Goal: Task Accomplishment & Management: Manage account settings

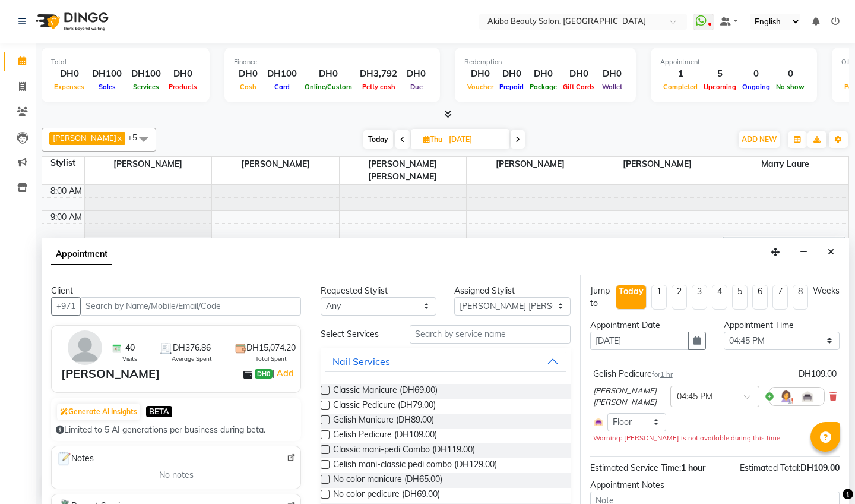
select select "78499"
select select "1005"
select select "2559"
select select "tentative"
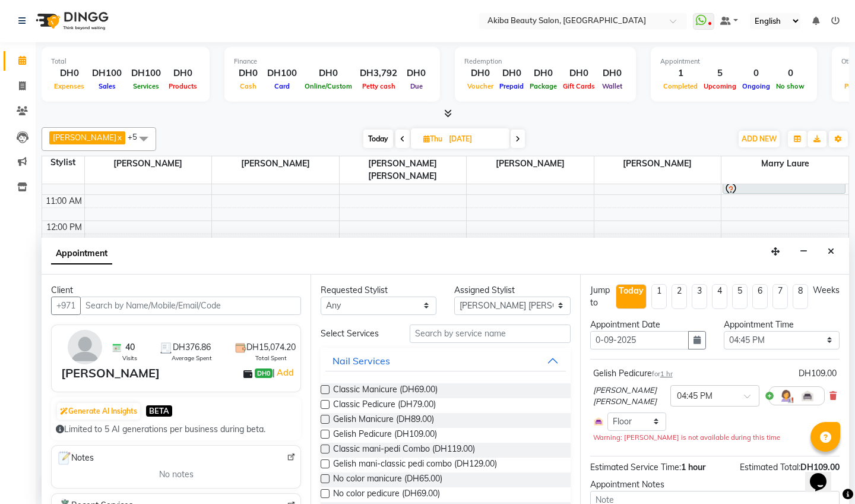
type input "[DATE]"
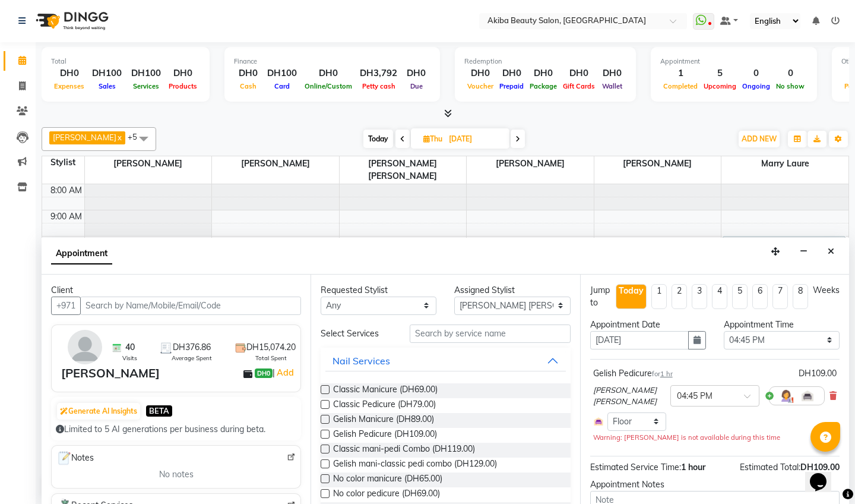
select select "1005"
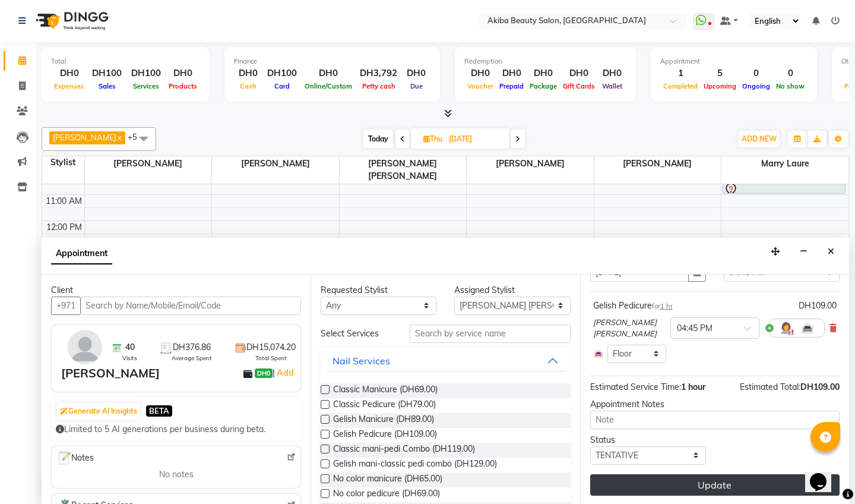
scroll to position [67, 0]
type input "[DATE]"
click at [703, 483] on button "Update" at bounding box center [714, 484] width 249 height 21
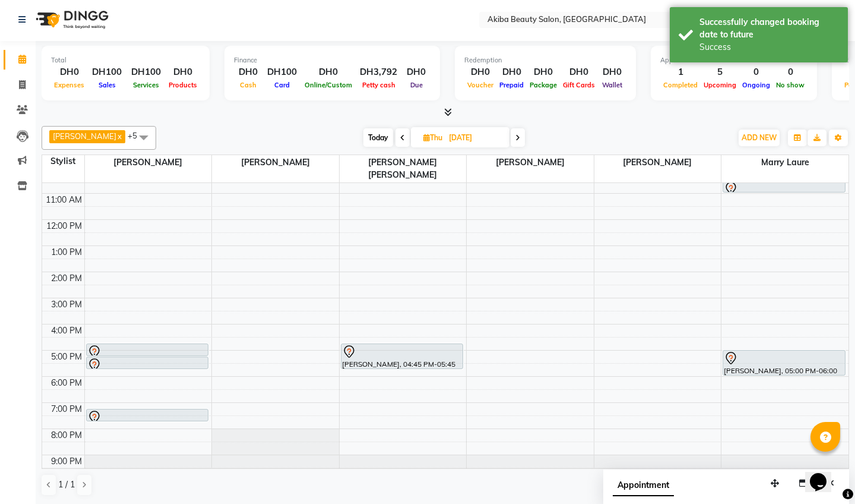
scroll to position [1, 0]
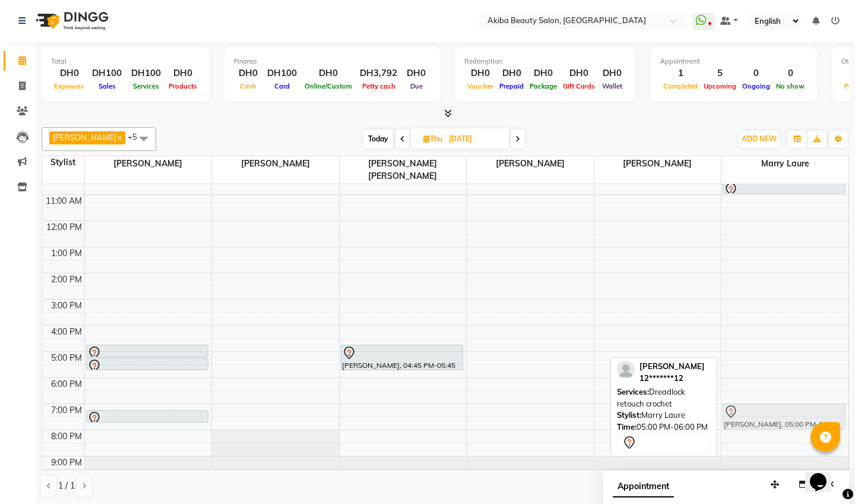
drag, startPoint x: 741, startPoint y: 353, endPoint x: 745, endPoint y: 409, distance: 56.5
click at [745, 409] on div "Chidi Asledy, 10:00 AM-10:30 AM, Single braids removal from Chidi Asledy, 10:30…" at bounding box center [784, 298] width 127 height 365
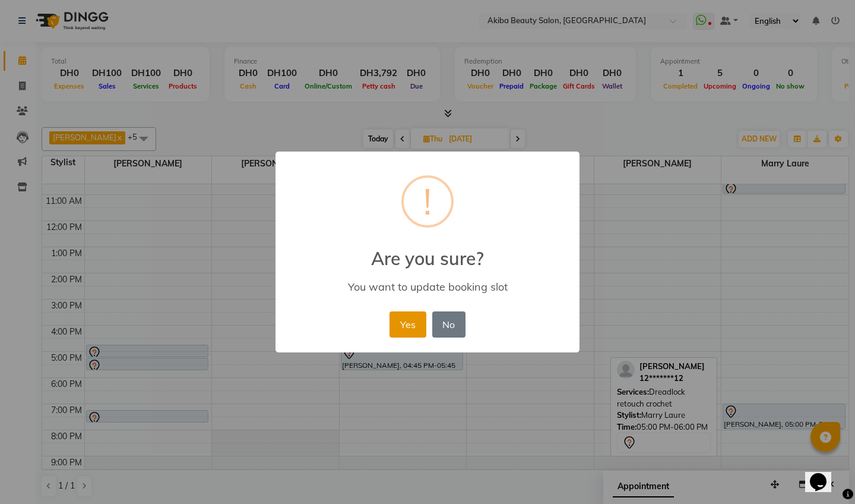
click at [416, 323] on button "Yes" at bounding box center [408, 324] width 36 height 26
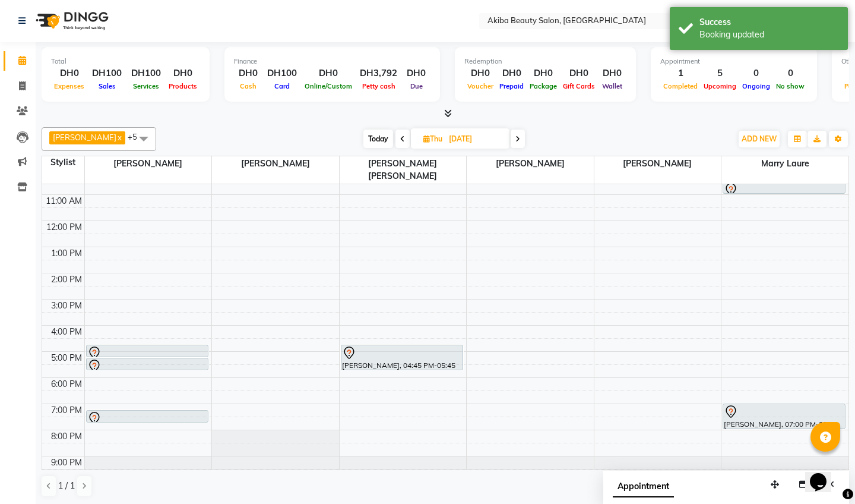
drag, startPoint x: 137, startPoint y: 406, endPoint x: 128, endPoint y: 357, distance: 48.9
click at [128, 357] on div "8:00 AM 9:00 AM 10:00 AM 11:00 AM 12:00 PM 1:00 PM 2:00 PM 3:00 PM 4:00 PM 5:00…" at bounding box center [445, 298] width 806 height 365
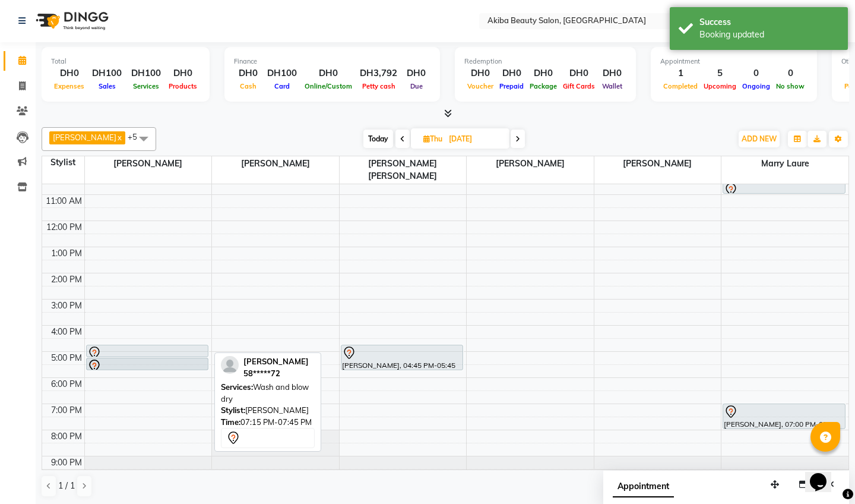
drag, startPoint x: 162, startPoint y: 403, endPoint x: 154, endPoint y: 360, distance: 43.4
click at [154, 360] on div "8:00 AM 9:00 AM 10:00 AM 11:00 AM 12:00 PM 1:00 PM 2:00 PM 3:00 PM 4:00 PM 5:00…" at bounding box center [445, 298] width 806 height 365
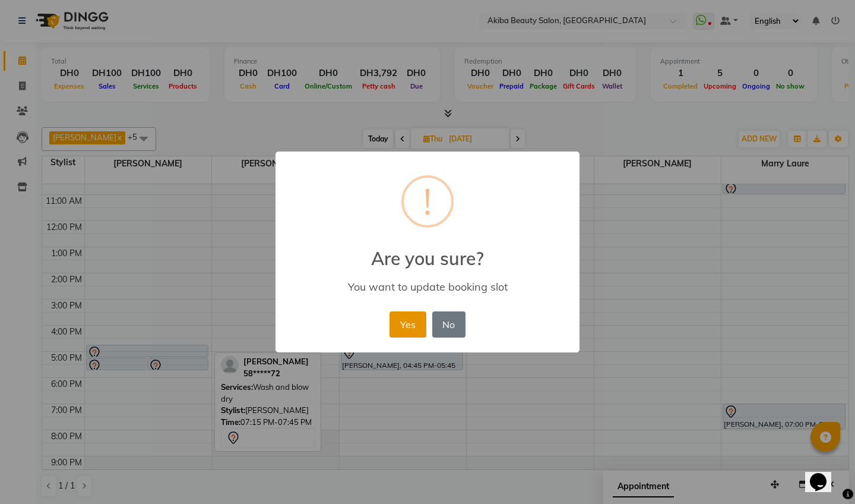
click at [410, 330] on button "Yes" at bounding box center [408, 324] width 36 height 26
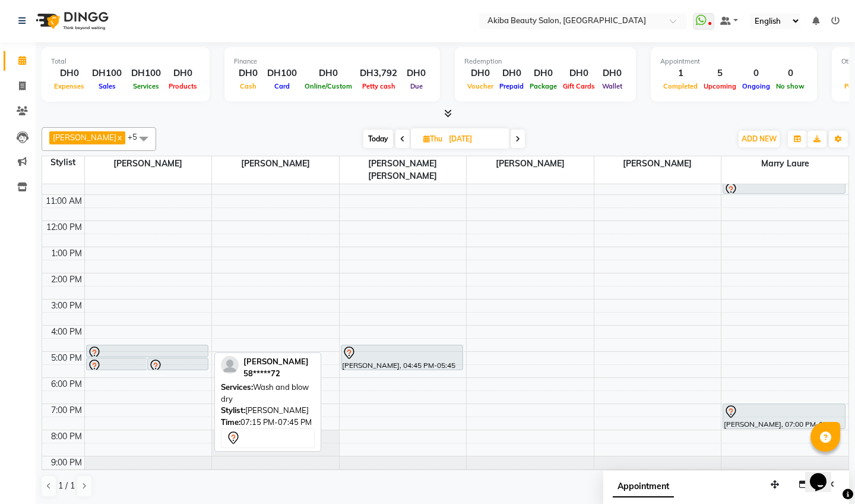
click at [379, 138] on span "Today" at bounding box center [378, 138] width 30 height 18
type input "[DATE]"
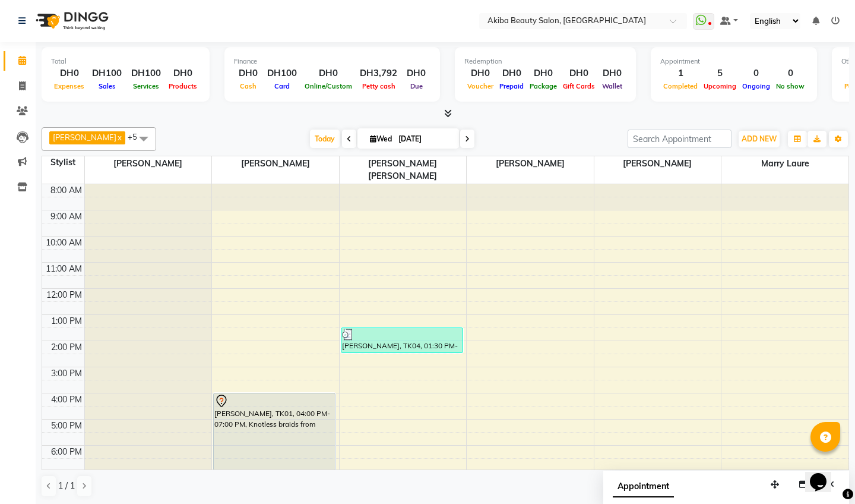
scroll to position [0, 0]
click at [766, 140] on span "ADD NEW" at bounding box center [759, 138] width 35 height 9
click at [827, 161] on button "Add Appointment" at bounding box center [827, 160] width 94 height 15
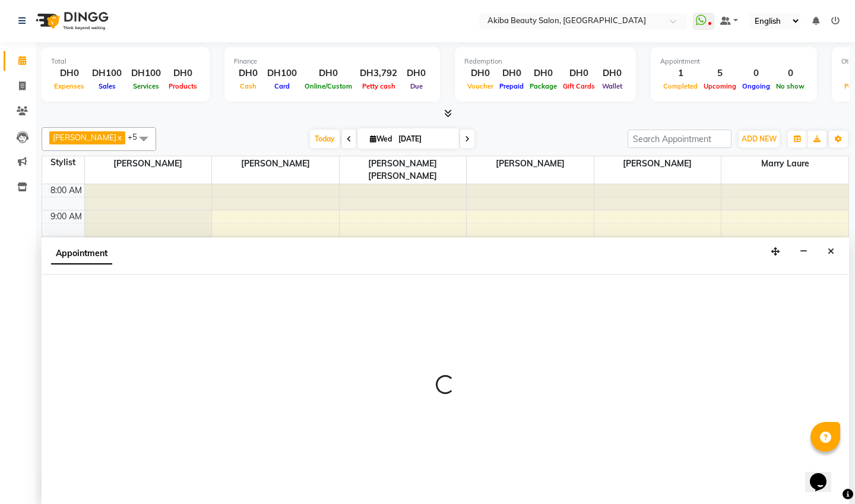
select select "tentative"
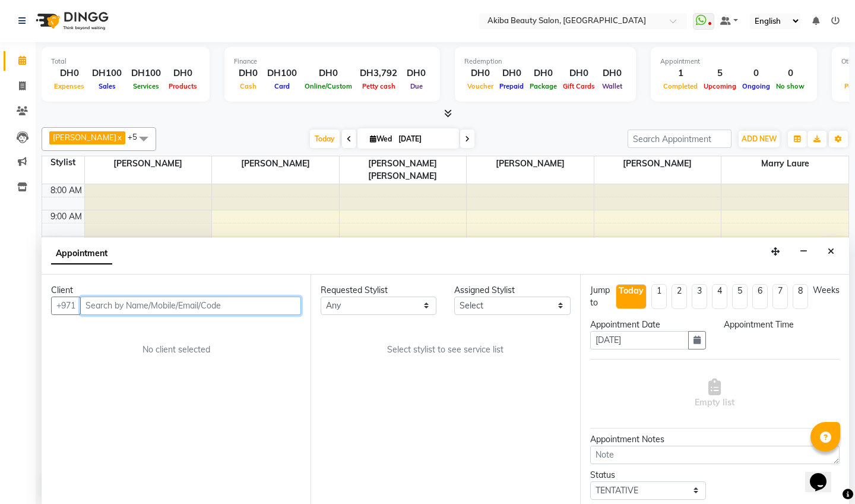
select select "540"
click at [831, 248] on icon "Close" at bounding box center [831, 251] width 7 height 8
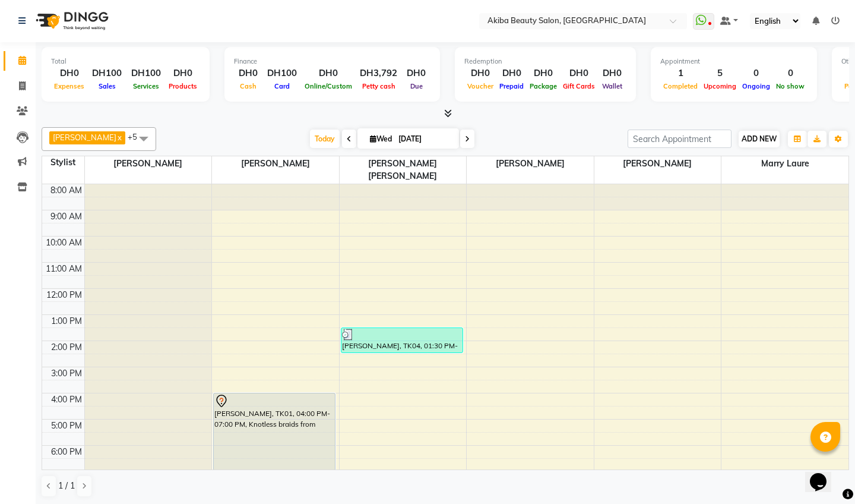
click at [762, 135] on span "ADD NEW" at bounding box center [759, 138] width 35 height 9
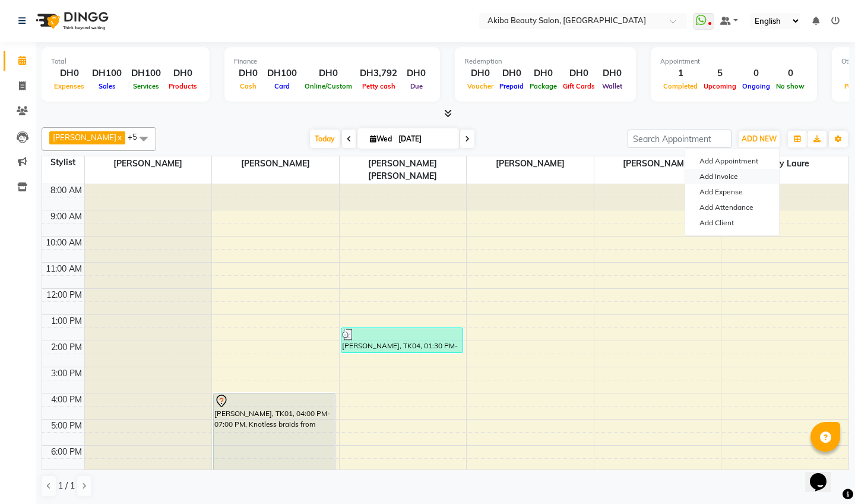
click at [741, 173] on link "Add Invoice" at bounding box center [732, 176] width 94 height 15
select select "service"
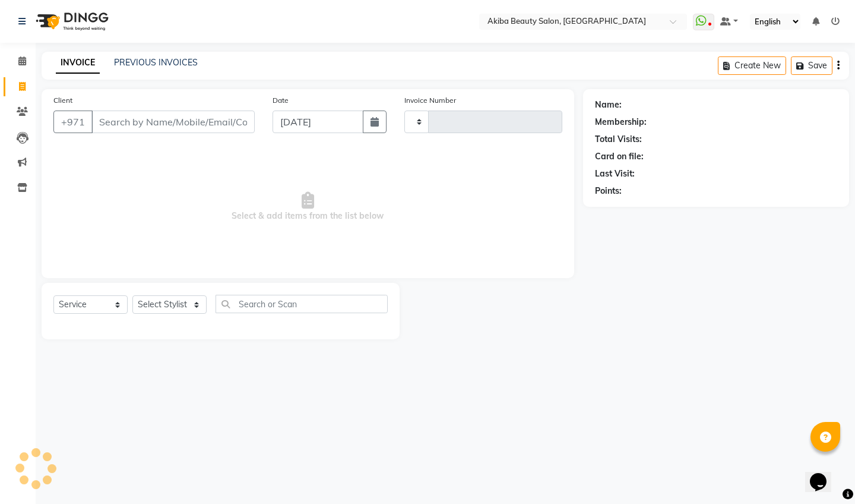
type input "0769"
select select "5567"
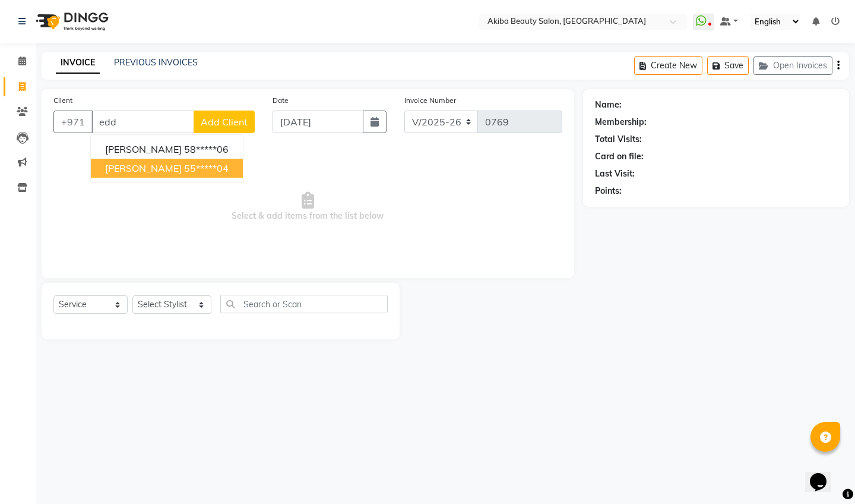
click at [184, 166] on ngb-highlight "55*****04" at bounding box center [206, 168] width 45 height 12
type input "55*****04"
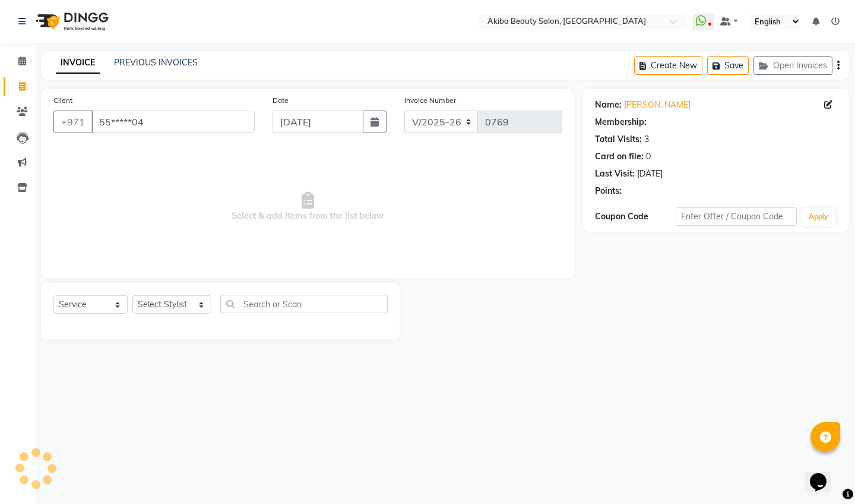
select select "1: Object"
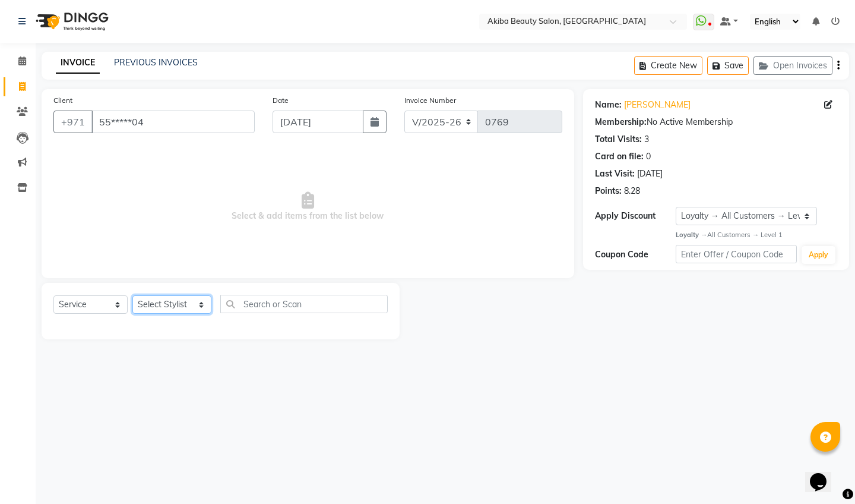
select select "75753"
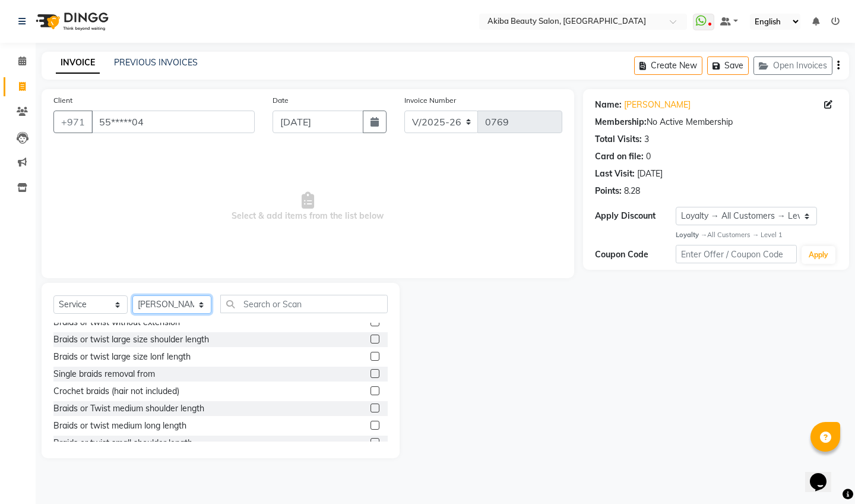
scroll to position [889, 0]
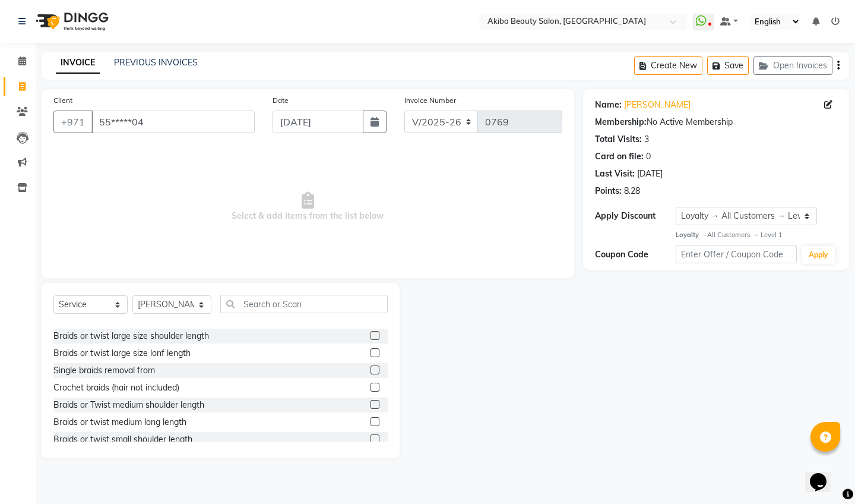
click at [376, 368] on label at bounding box center [375, 369] width 9 height 9
click at [376, 368] on input "checkbox" at bounding box center [375, 370] width 8 height 8
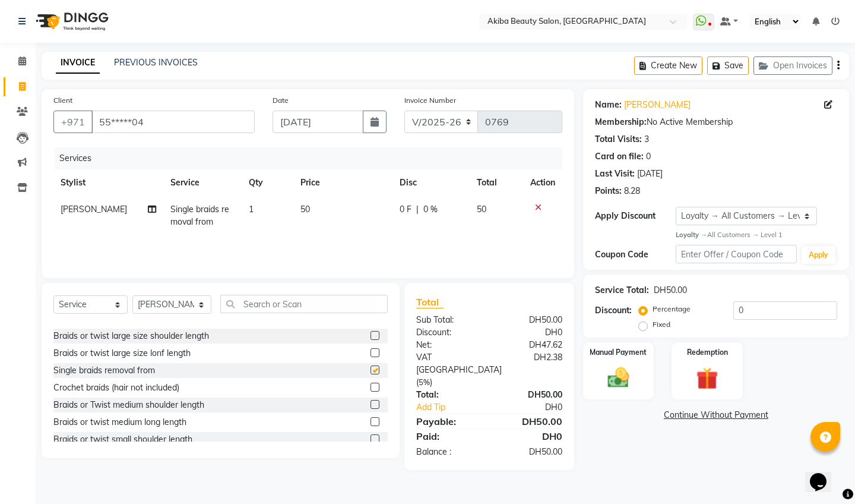
checkbox input "false"
click at [604, 373] on img at bounding box center [618, 378] width 37 height 26
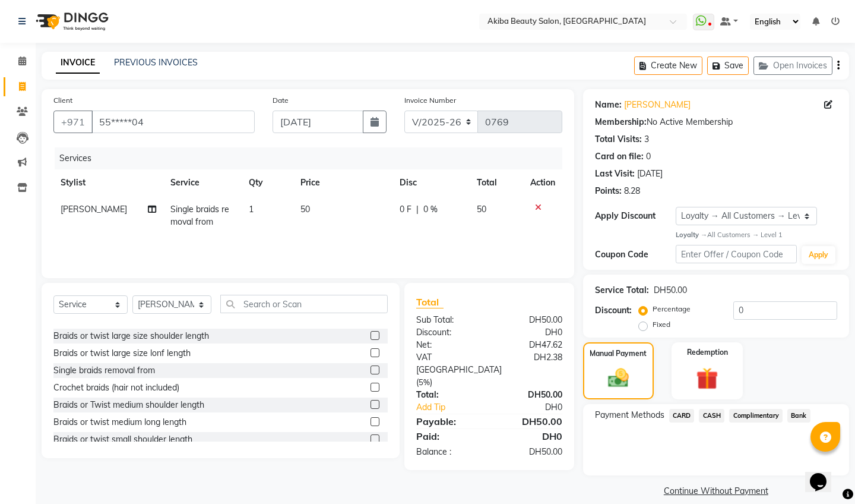
click at [712, 412] on span "CASH" at bounding box center [712, 416] width 26 height 14
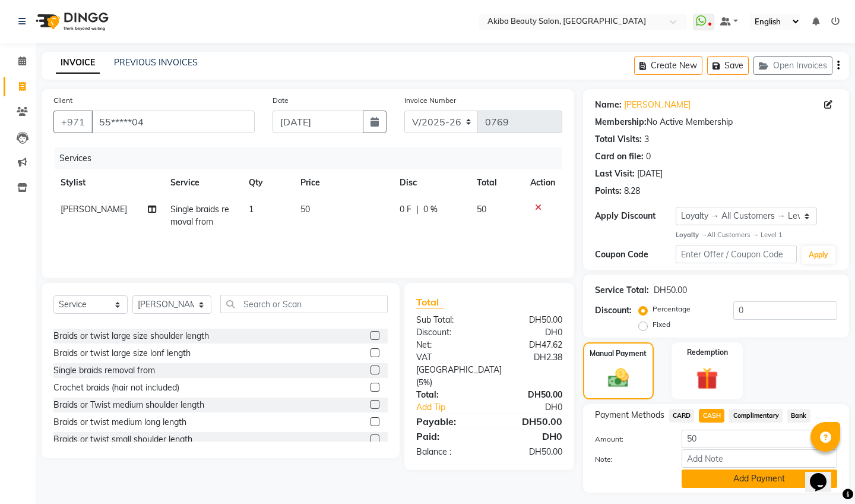
click at [758, 477] on button "Add Payment" at bounding box center [760, 478] width 156 height 18
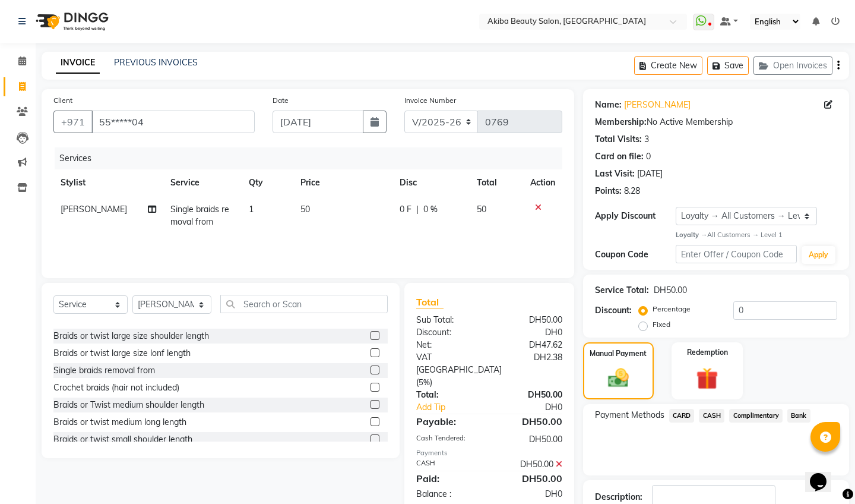
scroll to position [80, 0]
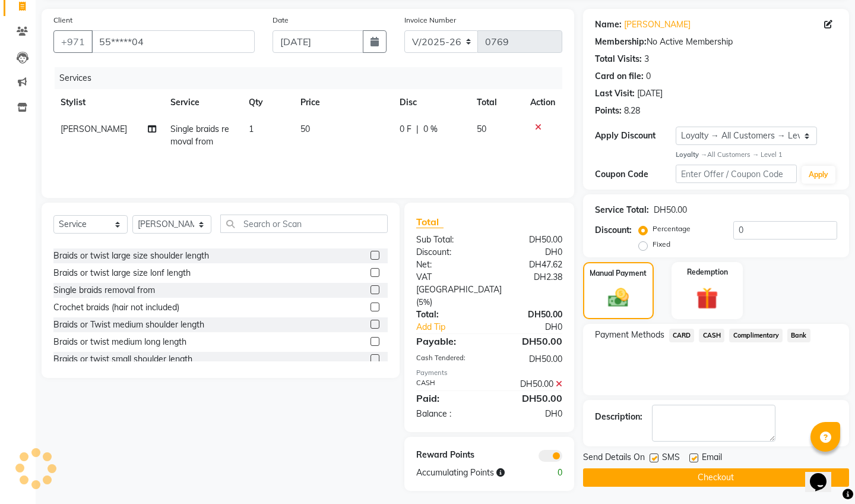
click at [713, 476] on button "Checkout" at bounding box center [716, 477] width 266 height 18
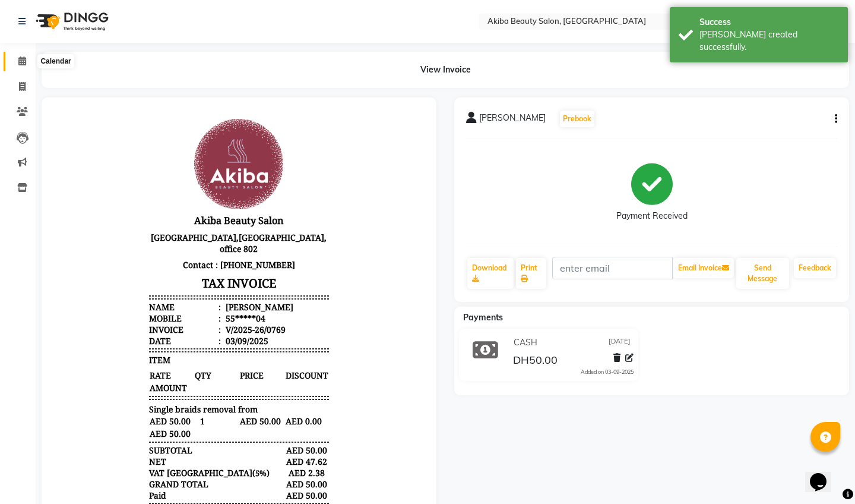
click at [20, 60] on icon at bounding box center [22, 60] width 8 height 9
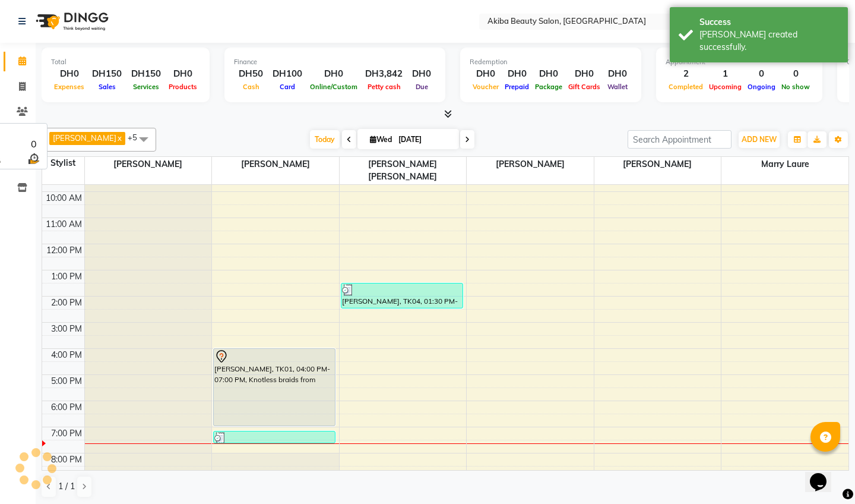
scroll to position [45, 0]
click at [754, 135] on span "ADD NEW" at bounding box center [759, 139] width 35 height 9
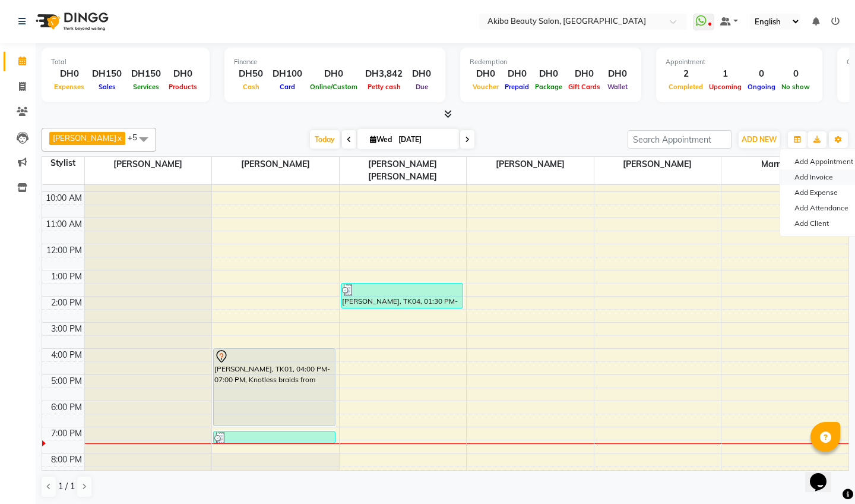
click at [822, 176] on link "Add Invoice" at bounding box center [827, 176] width 94 height 15
select select "service"
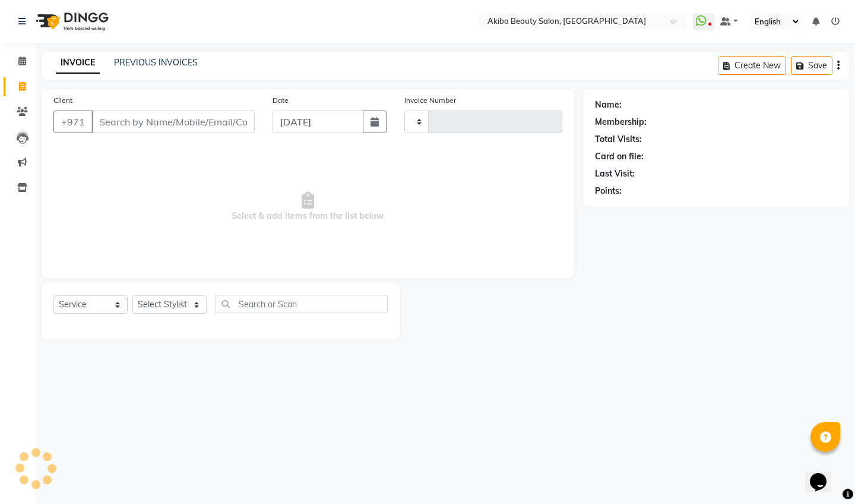
type input "0770"
select select "5567"
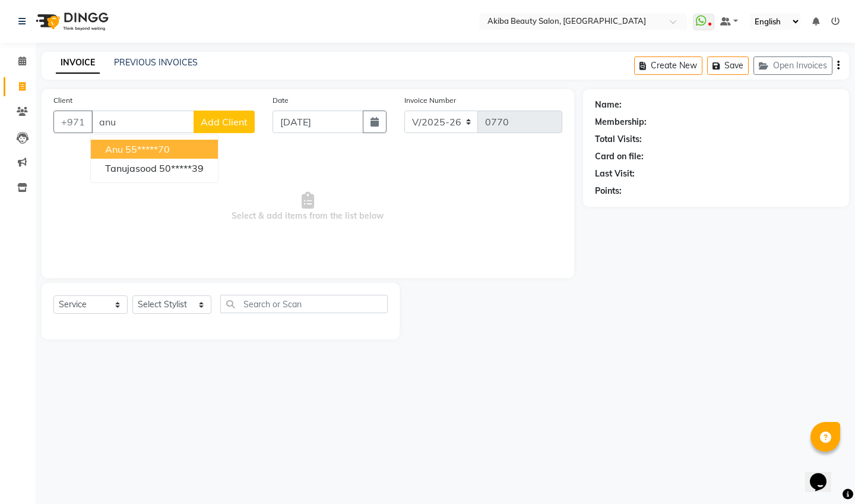
click at [191, 142] on button "Anu 55*****70" at bounding box center [154, 149] width 127 height 19
type input "55*****70"
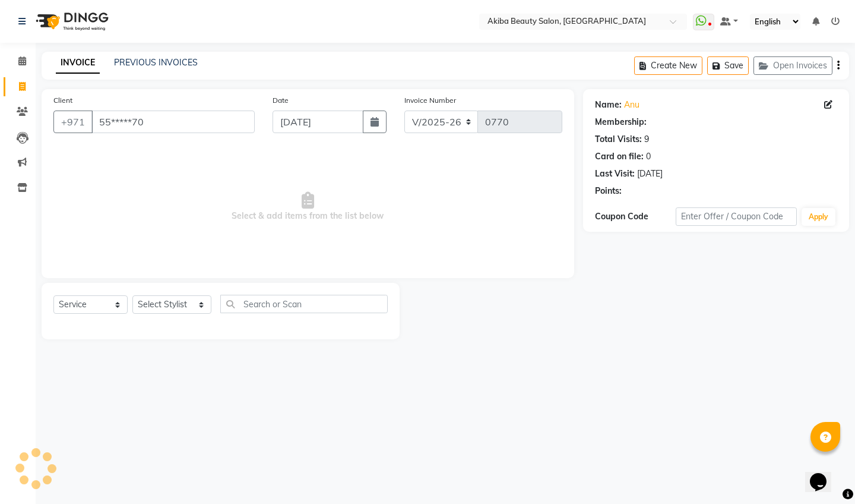
select select "1: Object"
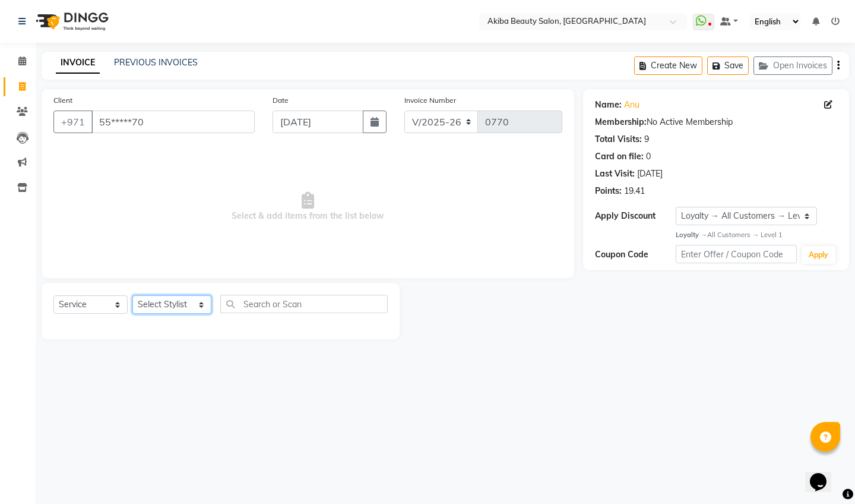
click at [194, 302] on select "Select Stylist [PERSON_NAME] [PERSON_NAME] [PERSON_NAME] Marry [PERSON_NAME] [P…" at bounding box center [171, 304] width 79 height 18
select select "75753"
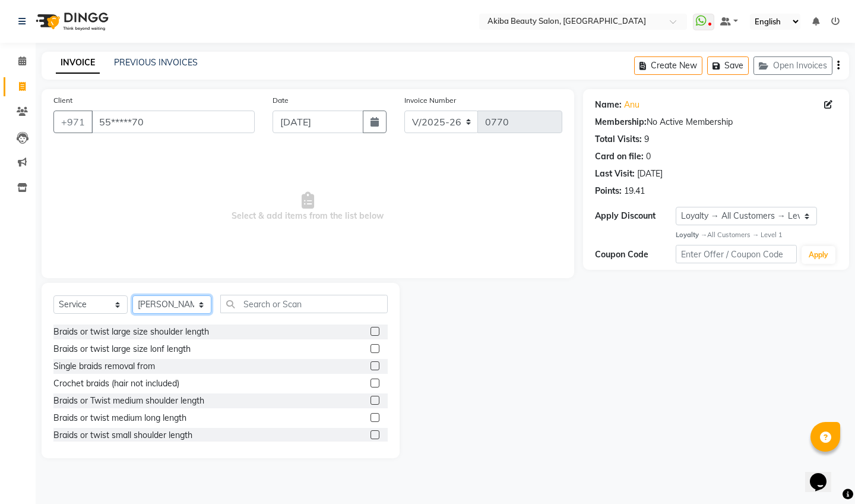
scroll to position [895, 0]
click at [376, 363] on label at bounding box center [375, 363] width 9 height 9
click at [376, 363] on input "checkbox" at bounding box center [375, 364] width 8 height 8
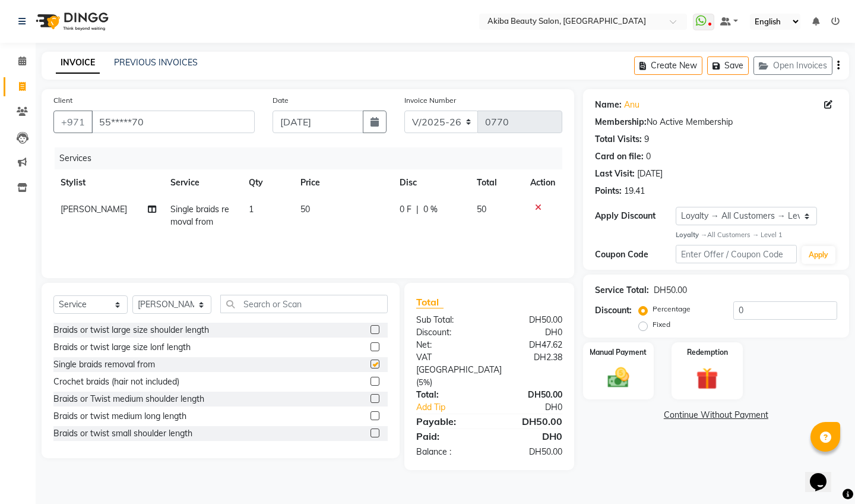
checkbox input "false"
select select "78499"
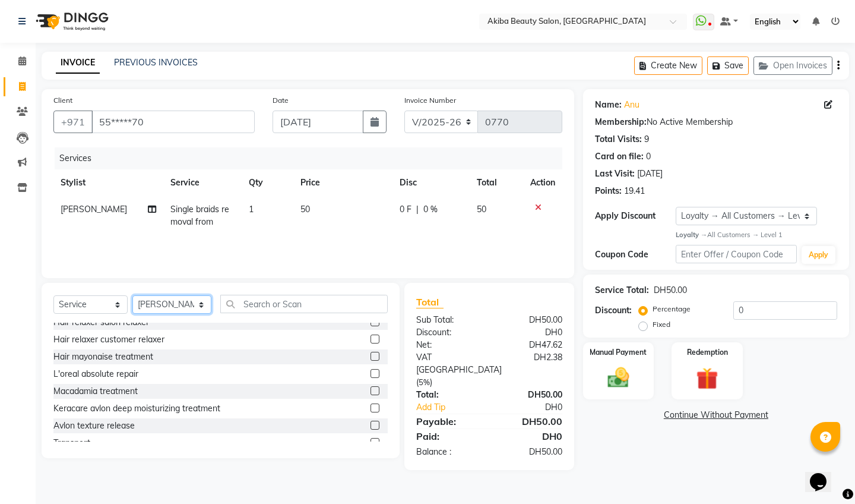
scroll to position [1113, 0]
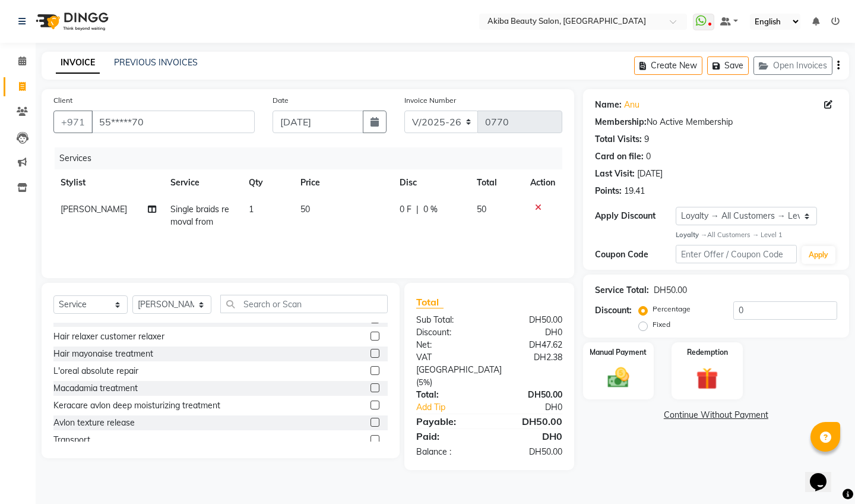
click at [376, 403] on label at bounding box center [375, 404] width 9 height 9
click at [376, 403] on input "checkbox" at bounding box center [375, 405] width 8 height 8
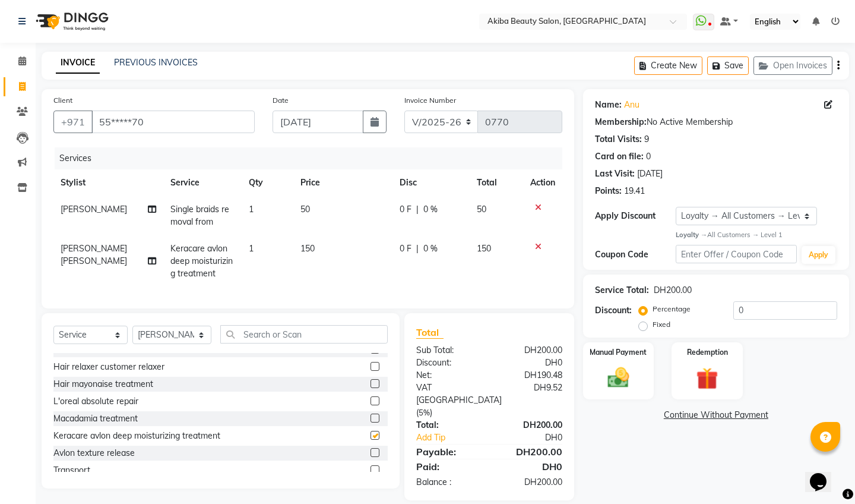
checkbox input "false"
click at [120, 205] on td "[PERSON_NAME]" at bounding box center [108, 215] width 110 height 39
select select "75753"
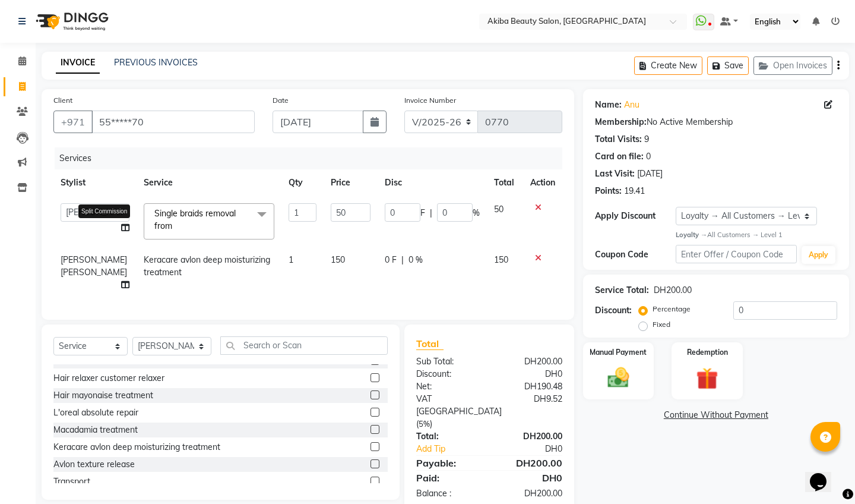
click at [121, 227] on icon at bounding box center [125, 227] width 8 height 8
select select "75753"
click at [121, 227] on icon at bounding box center [125, 227] width 8 height 8
select select "75753"
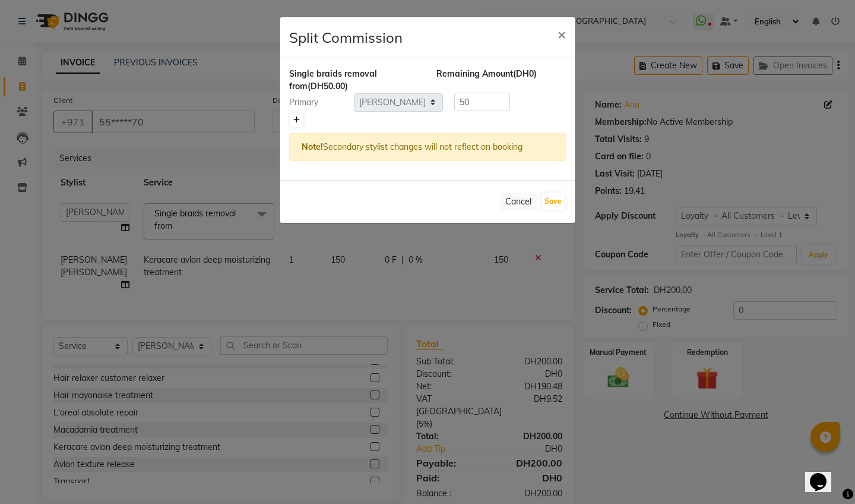
click at [297, 118] on icon at bounding box center [296, 119] width 7 height 7
type input "25"
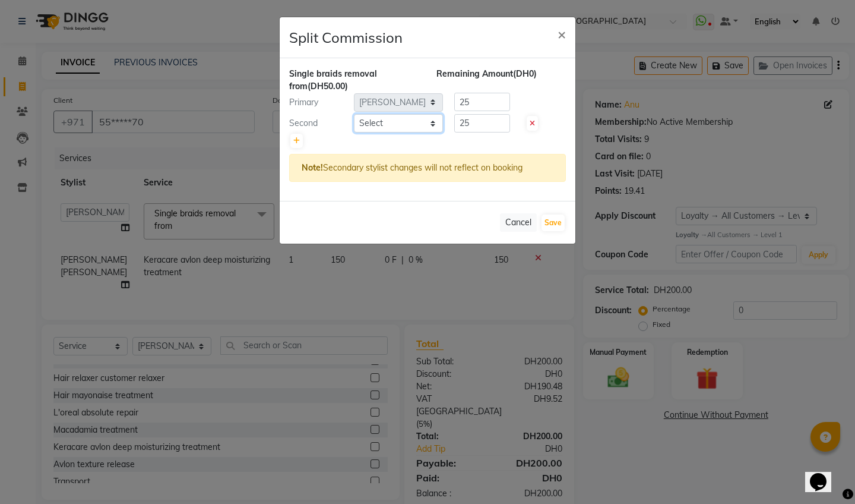
click at [377, 121] on select "Select [PERSON_NAME] [PERSON_NAME] [PERSON_NAME] Marry [PERSON_NAME] [PERSON_NA…" at bounding box center [398, 123] width 89 height 18
select select "88413"
click at [552, 218] on button "Save" at bounding box center [553, 222] width 23 height 17
select select "Select"
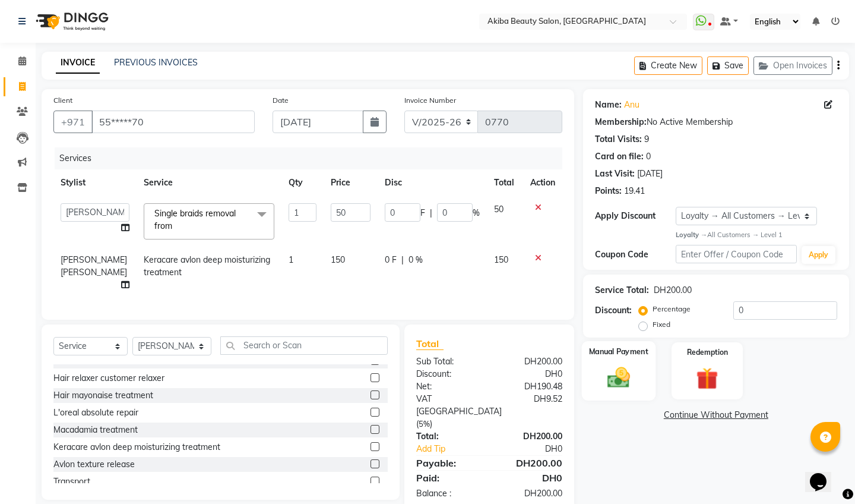
click at [609, 373] on img at bounding box center [618, 378] width 37 height 26
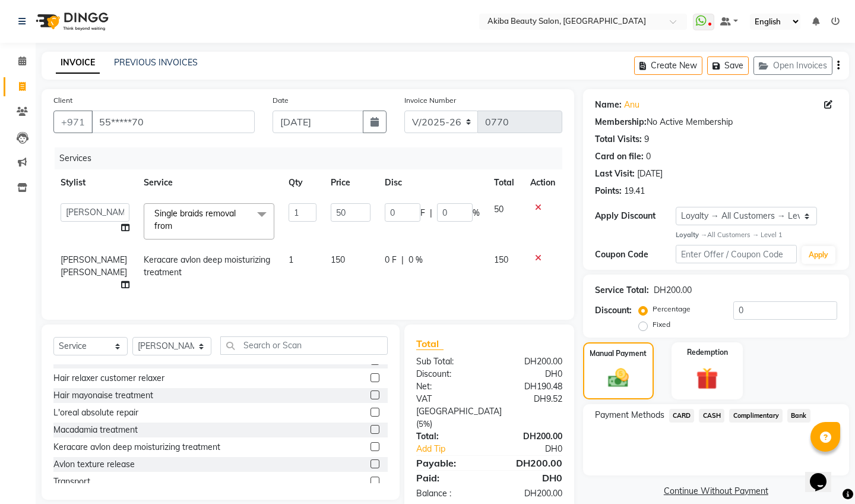
click at [678, 417] on span "CARD" at bounding box center [682, 416] width 26 height 14
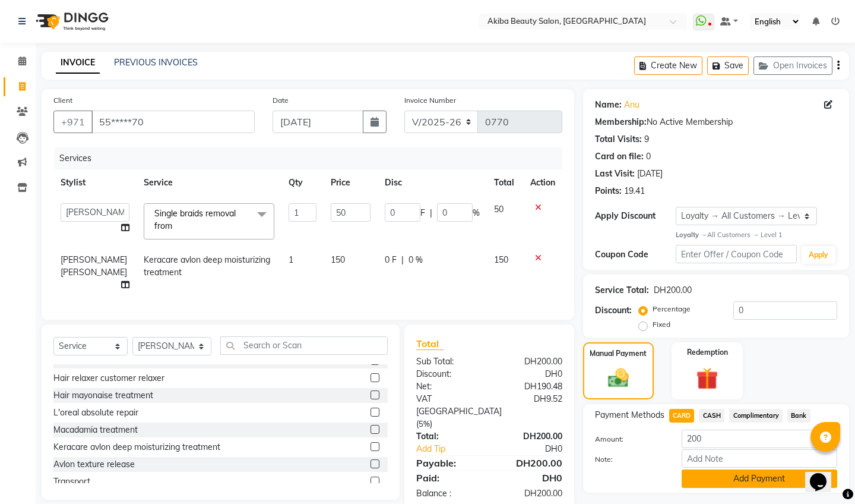
click at [715, 480] on button "Add Payment" at bounding box center [760, 478] width 156 height 18
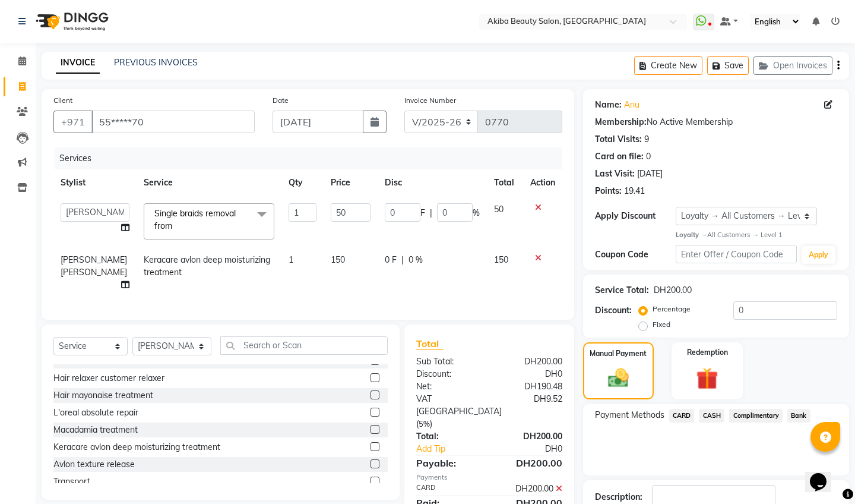
scroll to position [83, 0]
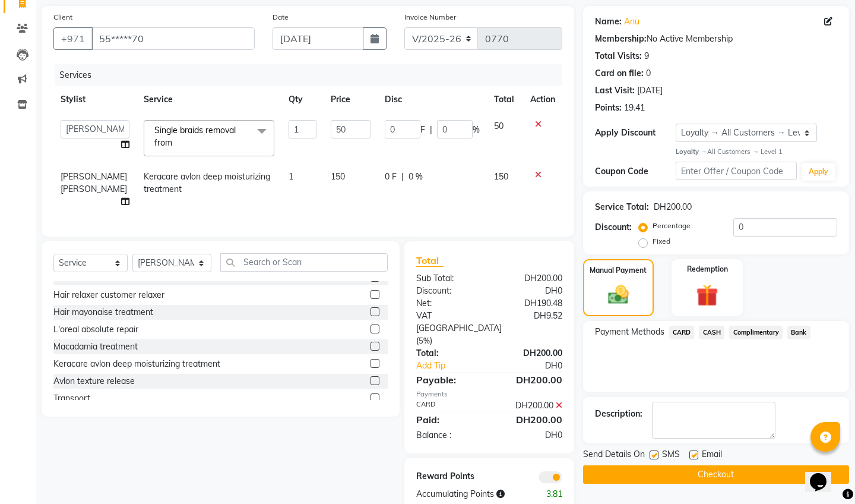
click at [699, 474] on button "Checkout" at bounding box center [716, 474] width 266 height 18
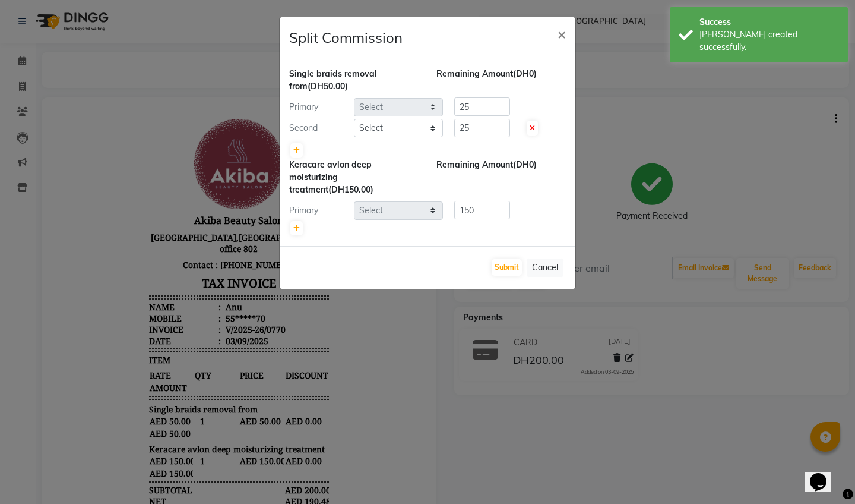
select select "75753"
select select "88413"
select select "78499"
click at [508, 265] on button "Submit" at bounding box center [507, 267] width 30 height 17
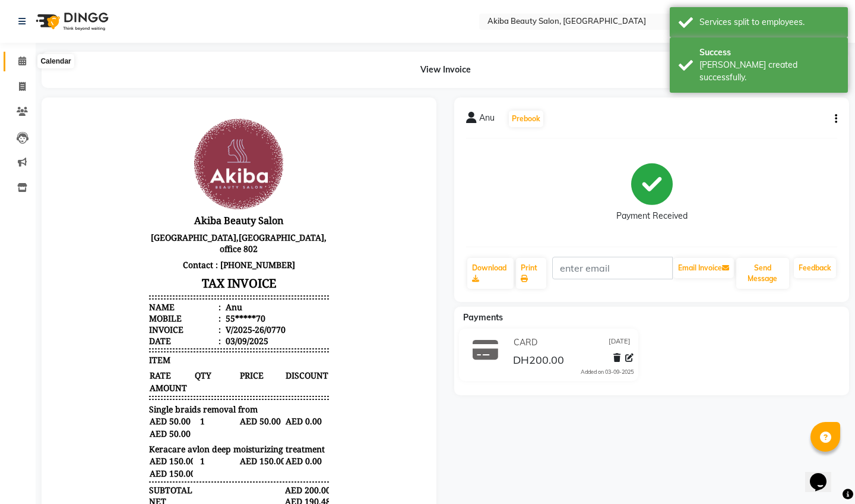
click at [24, 58] on icon at bounding box center [22, 60] width 8 height 9
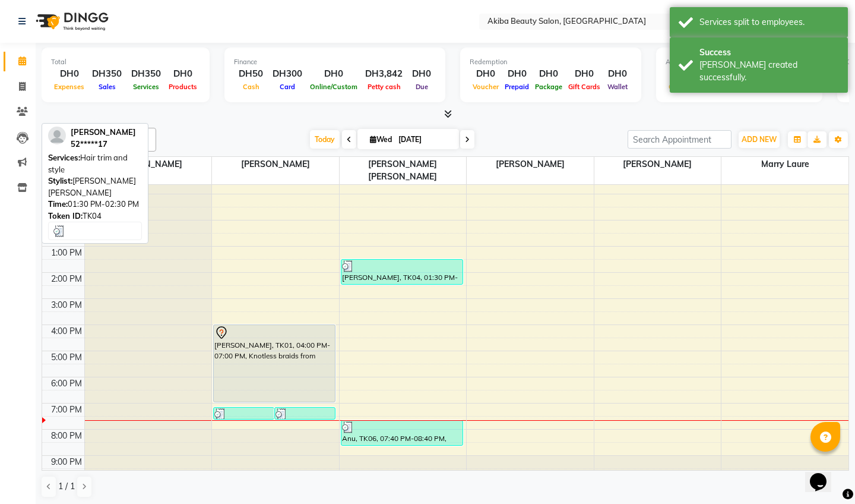
scroll to position [68, 0]
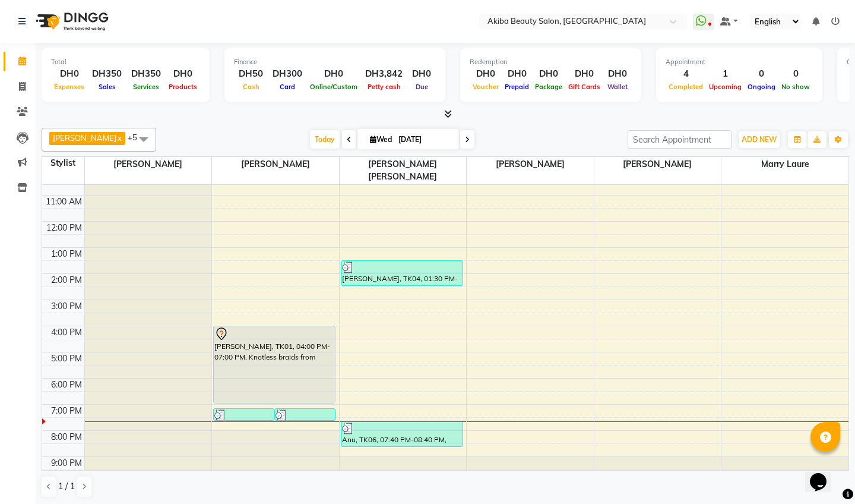
click at [447, 112] on icon at bounding box center [448, 113] width 8 height 9
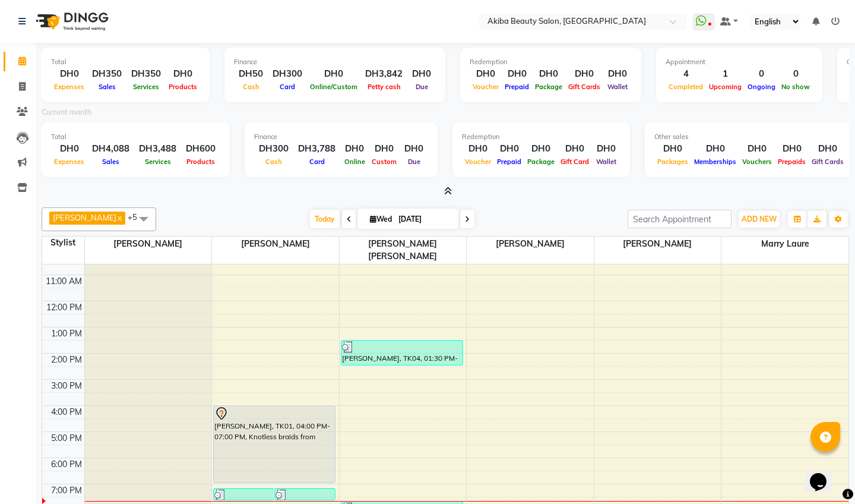
click at [449, 189] on icon at bounding box center [448, 190] width 8 height 9
